Goal: Navigation & Orientation: Find specific page/section

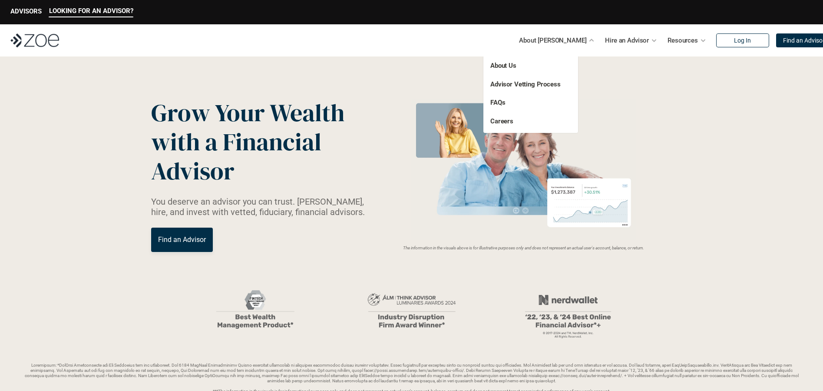
click at [518, 63] on p "About Us" at bounding box center [521, 66] width 63 height 10
click at [512, 66] on link "About Us" at bounding box center [503, 66] width 26 height 8
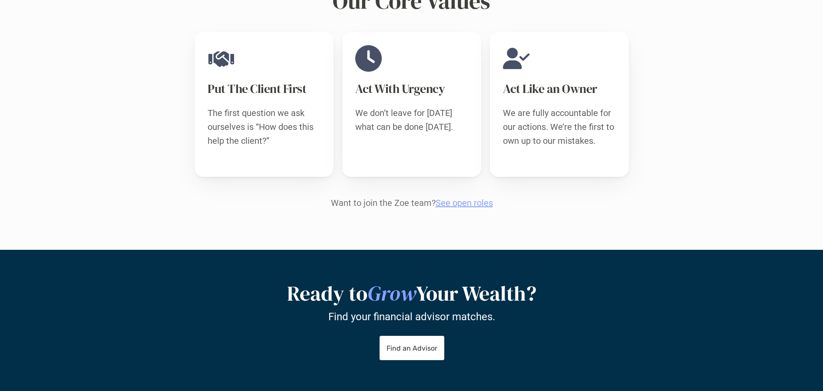
scroll to position [886, 0]
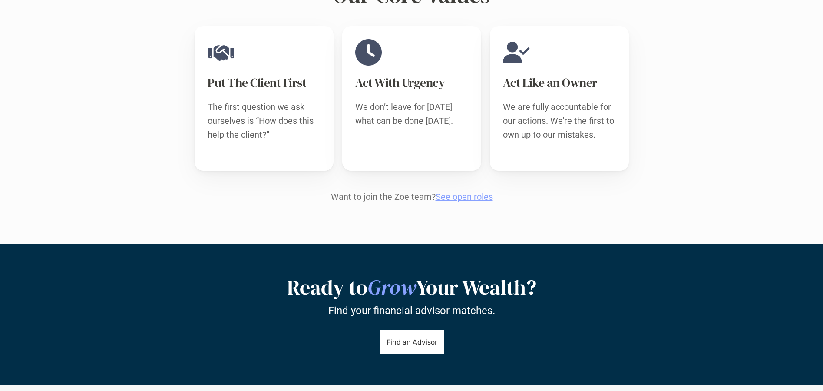
click at [464, 191] on link "See open roles" at bounding box center [463, 196] width 57 height 10
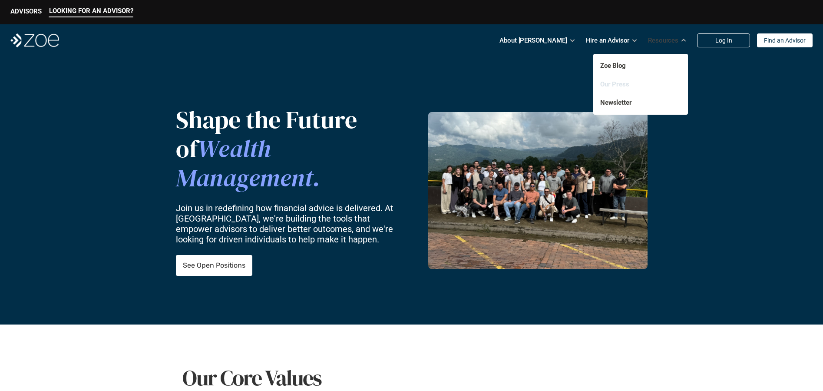
click at [614, 84] on link "Our Press" at bounding box center [614, 84] width 29 height 8
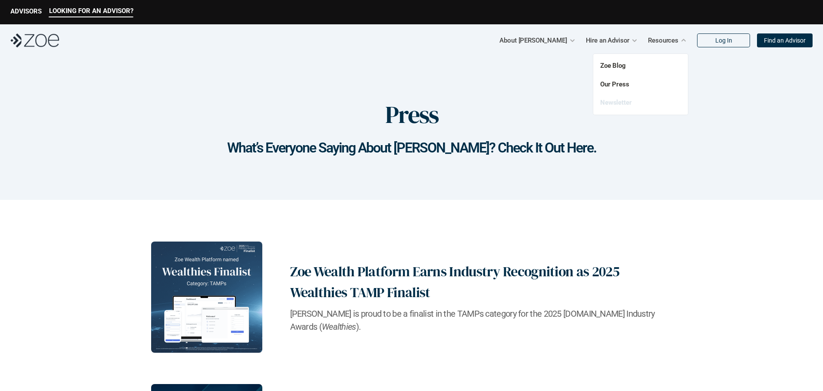
click at [623, 101] on link "Newsletter" at bounding box center [616, 103] width 32 height 8
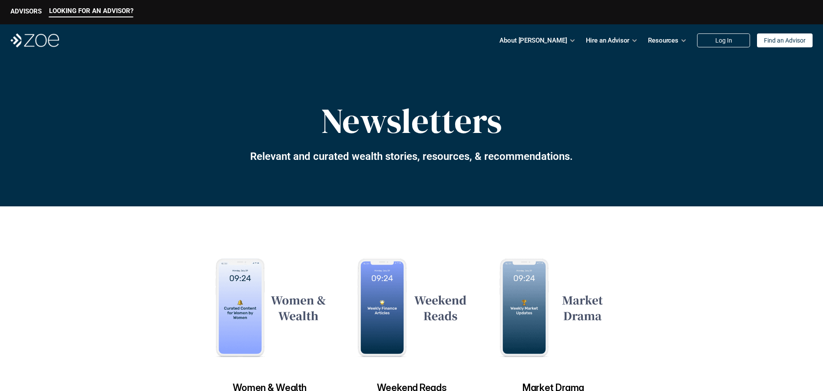
click at [777, 41] on p "Find an Advisor" at bounding box center [785, 40] width 42 height 7
